Goal: Find specific page/section: Find specific page/section

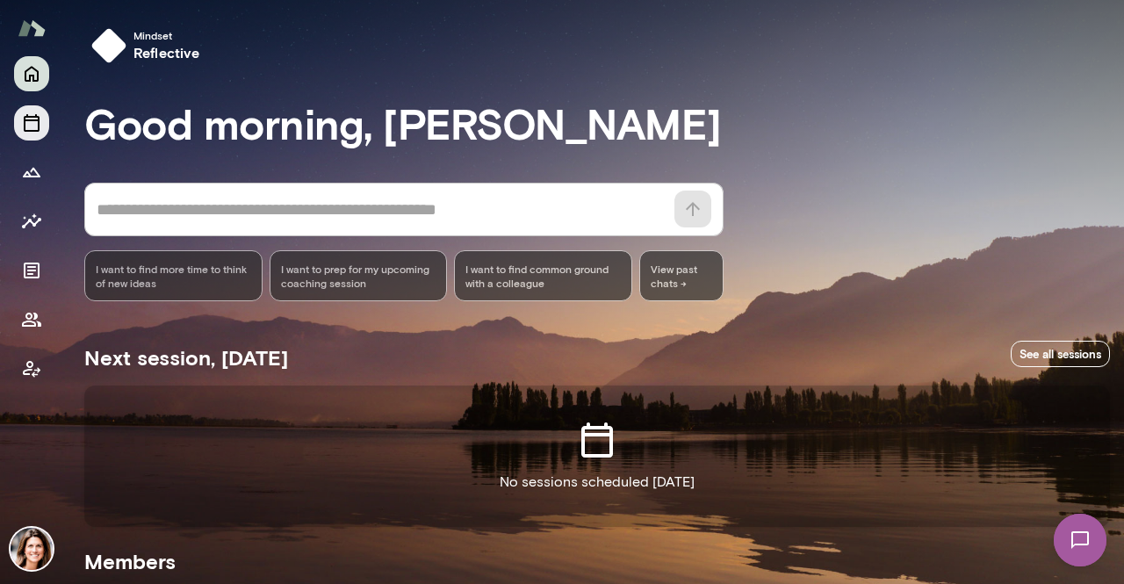
click at [27, 119] on icon "Sessions" at bounding box center [31, 122] width 21 height 21
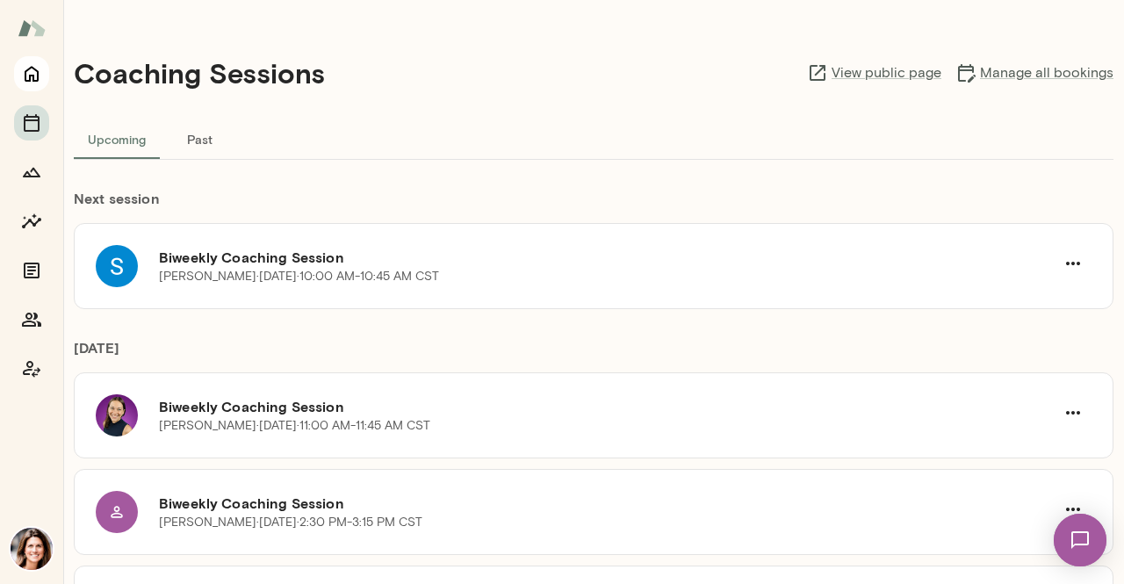
click at [19, 71] on button "Home" at bounding box center [31, 73] width 35 height 35
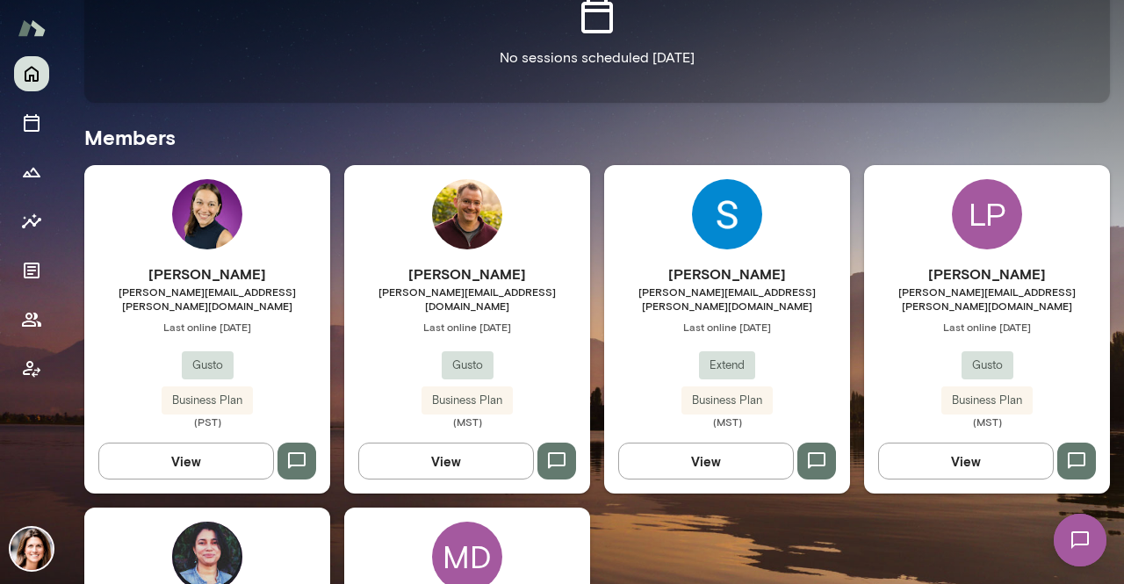
scroll to position [527, 0]
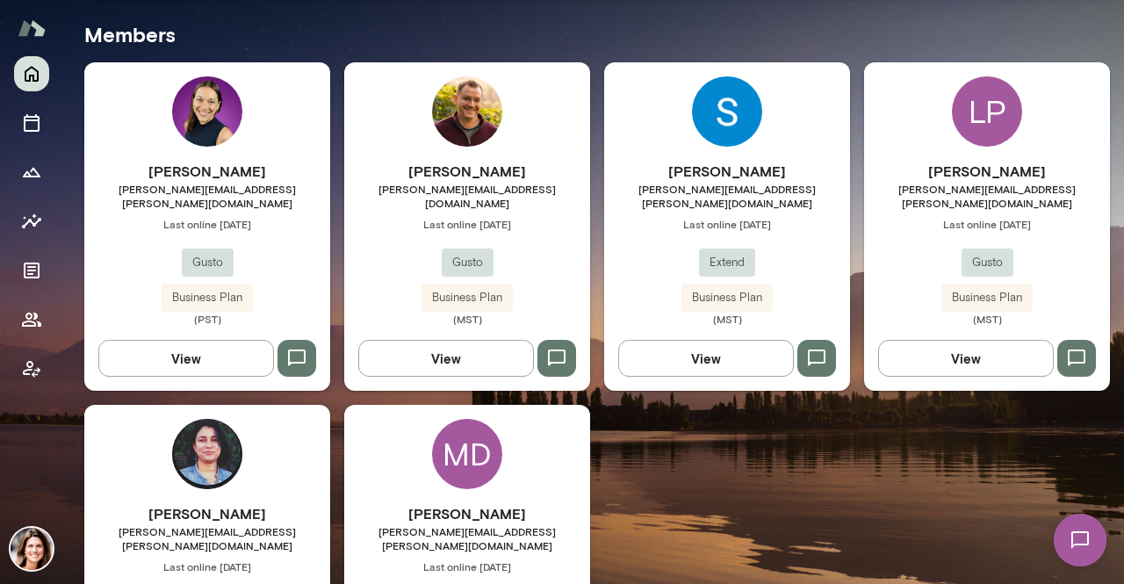
click at [444, 503] on h6 "[PERSON_NAME]" at bounding box center [467, 513] width 246 height 21
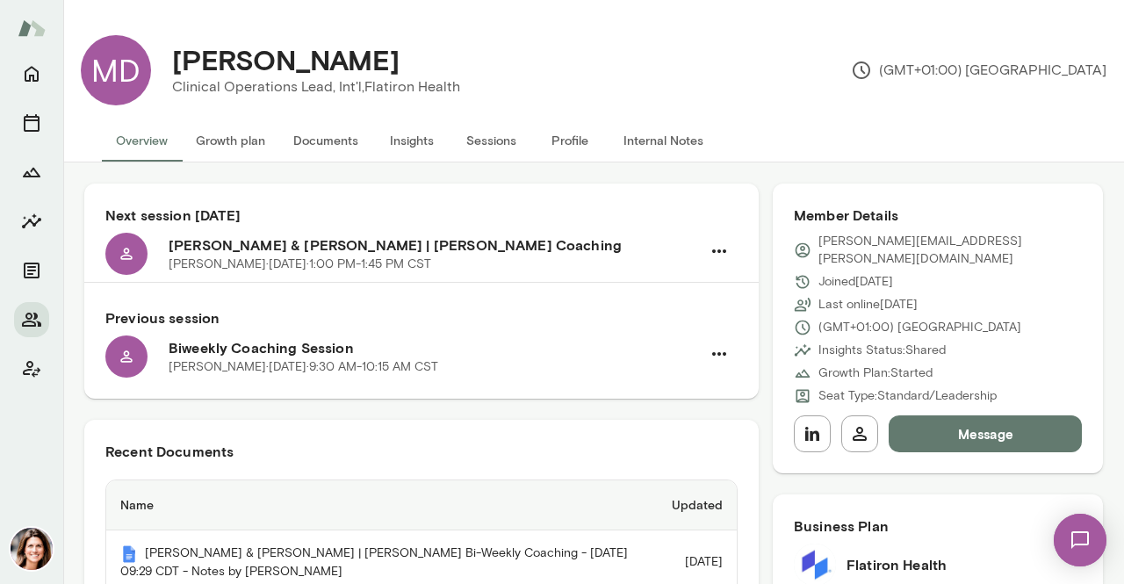
click at [1096, 546] on img at bounding box center [1080, 540] width 72 height 72
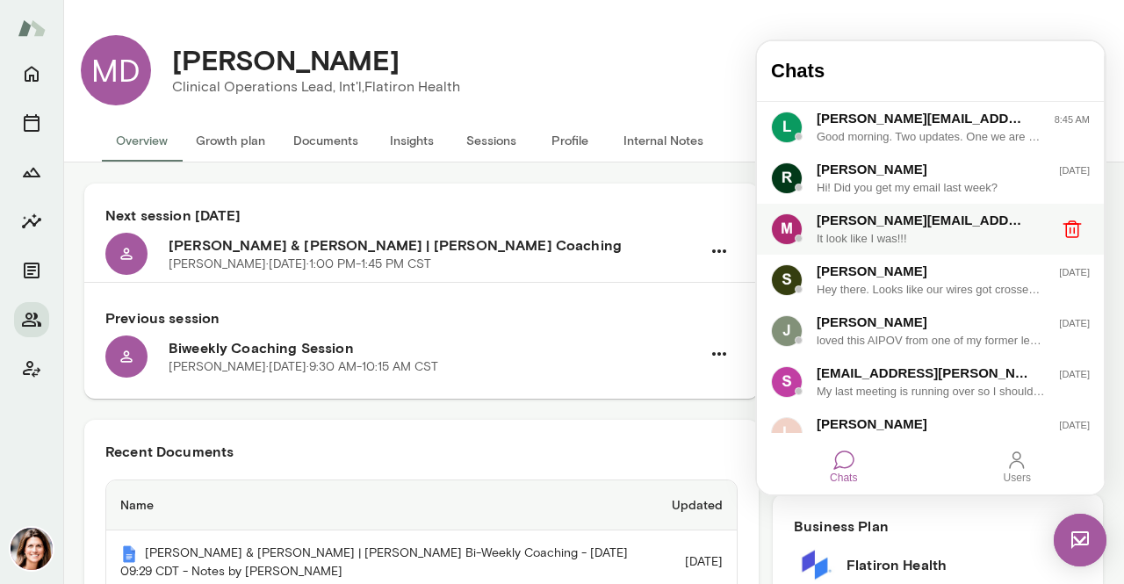
click at [832, 238] on div "It look like I was!!!" at bounding box center [931, 239] width 229 height 18
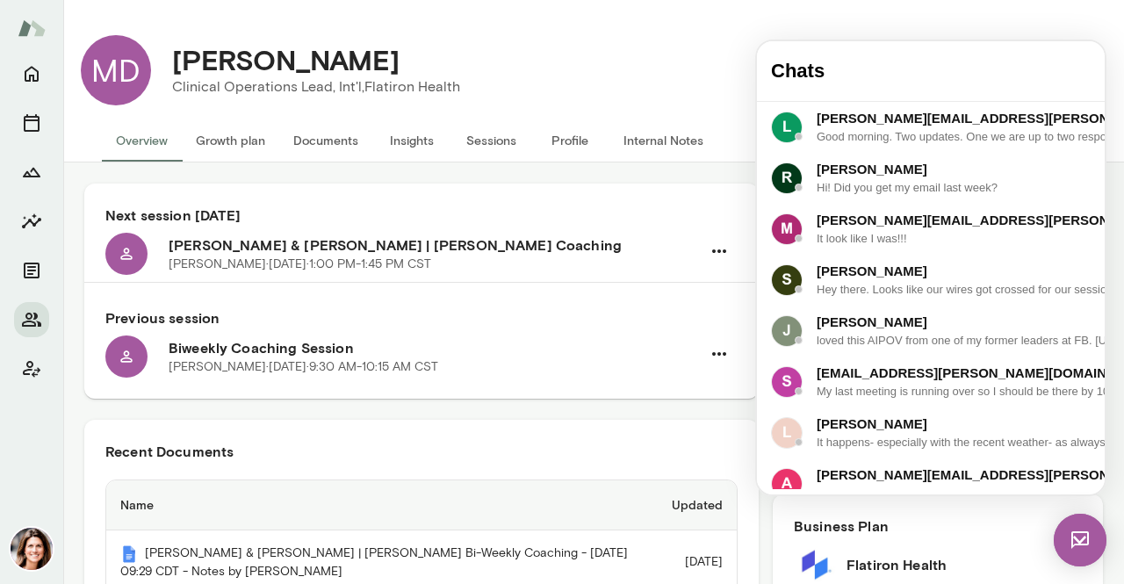
scroll to position [3462, 0]
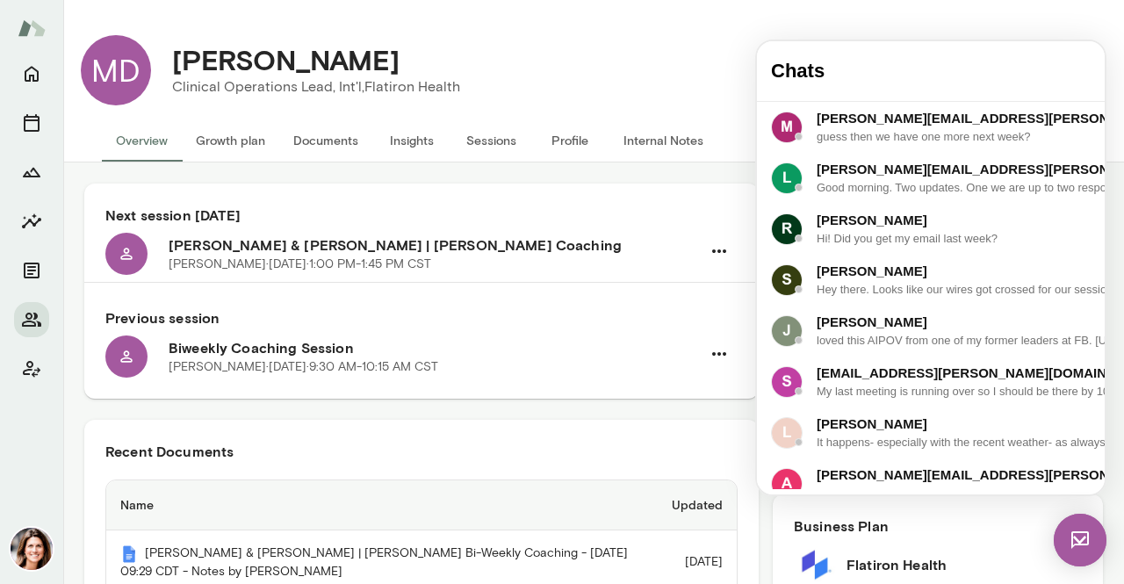
scroll to position [3748, 0]
click at [490, 152] on button "Sessions" at bounding box center [490, 140] width 79 height 42
